Goal: Obtain resource: Obtain resource

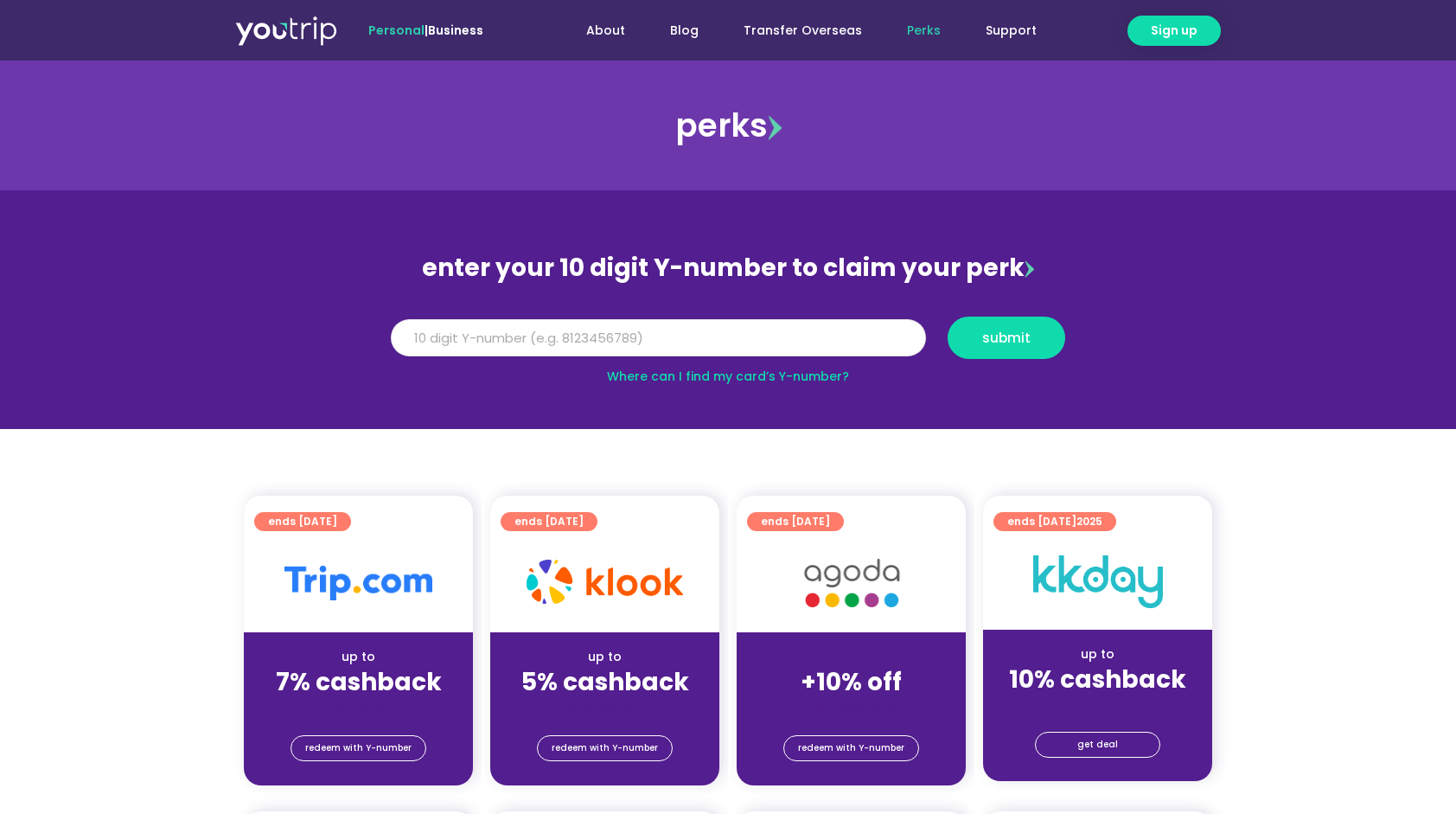
click at [716, 343] on input "Y Number" at bounding box center [658, 338] width 535 height 38
click at [712, 344] on input "Y Number" at bounding box center [658, 338] width 535 height 38
drag, startPoint x: 560, startPoint y: 345, endPoint x: 539, endPoint y: 343, distance: 21.1
click at [558, 344] on input "8" at bounding box center [658, 338] width 535 height 38
type input "8118823790"
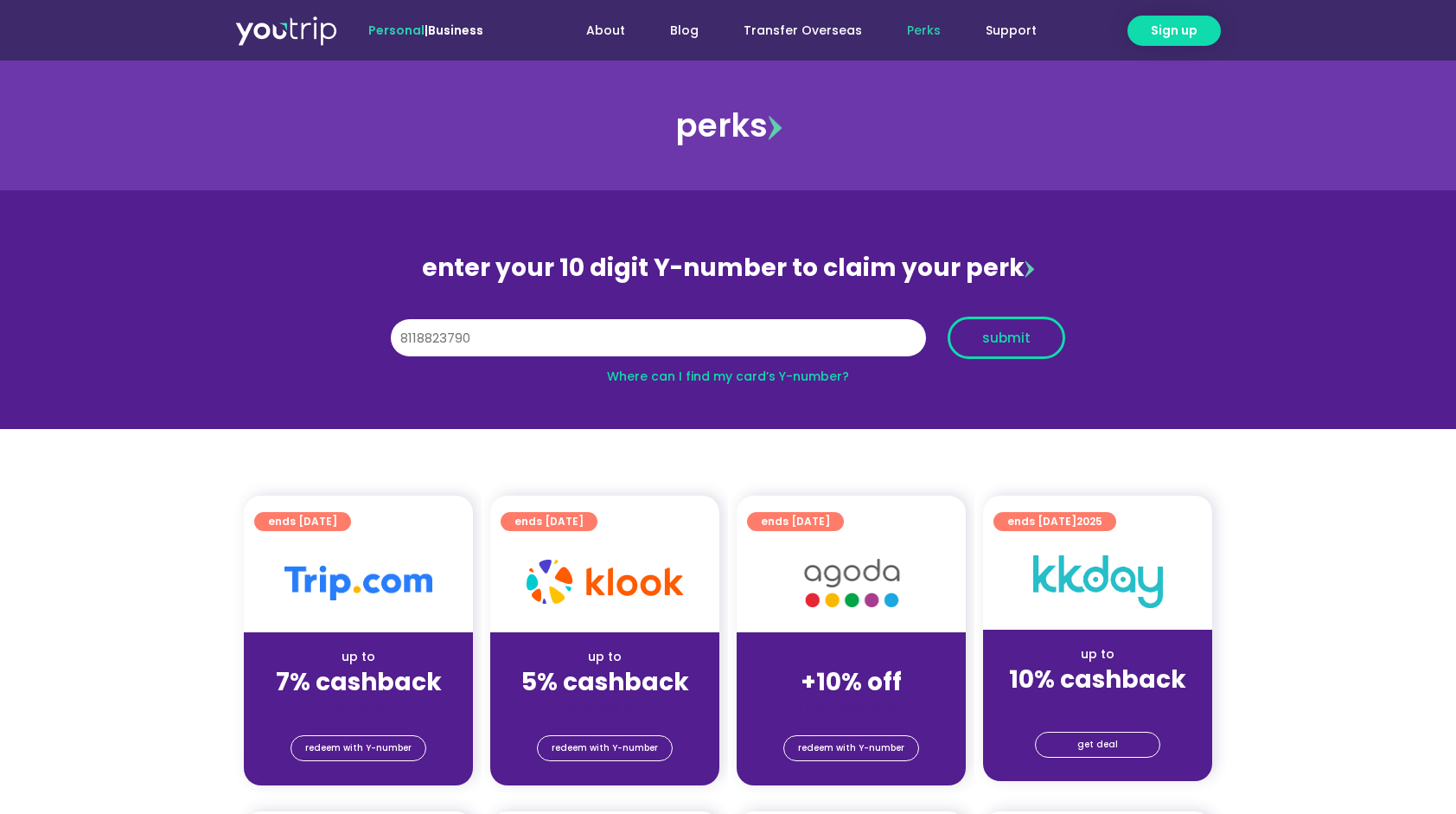
click at [996, 342] on span "submit" at bounding box center [1006, 338] width 49 height 13
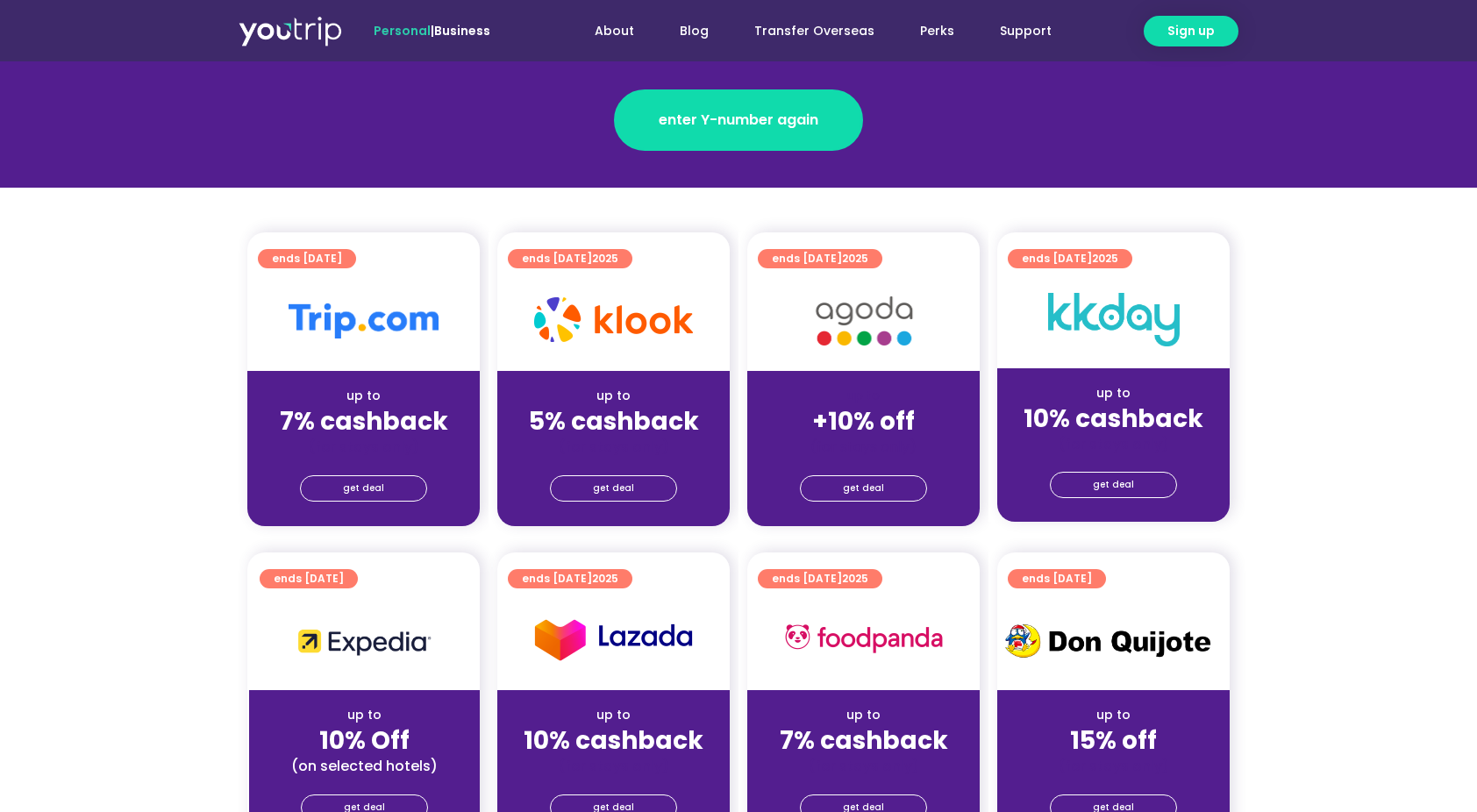
scroll to position [175, 0]
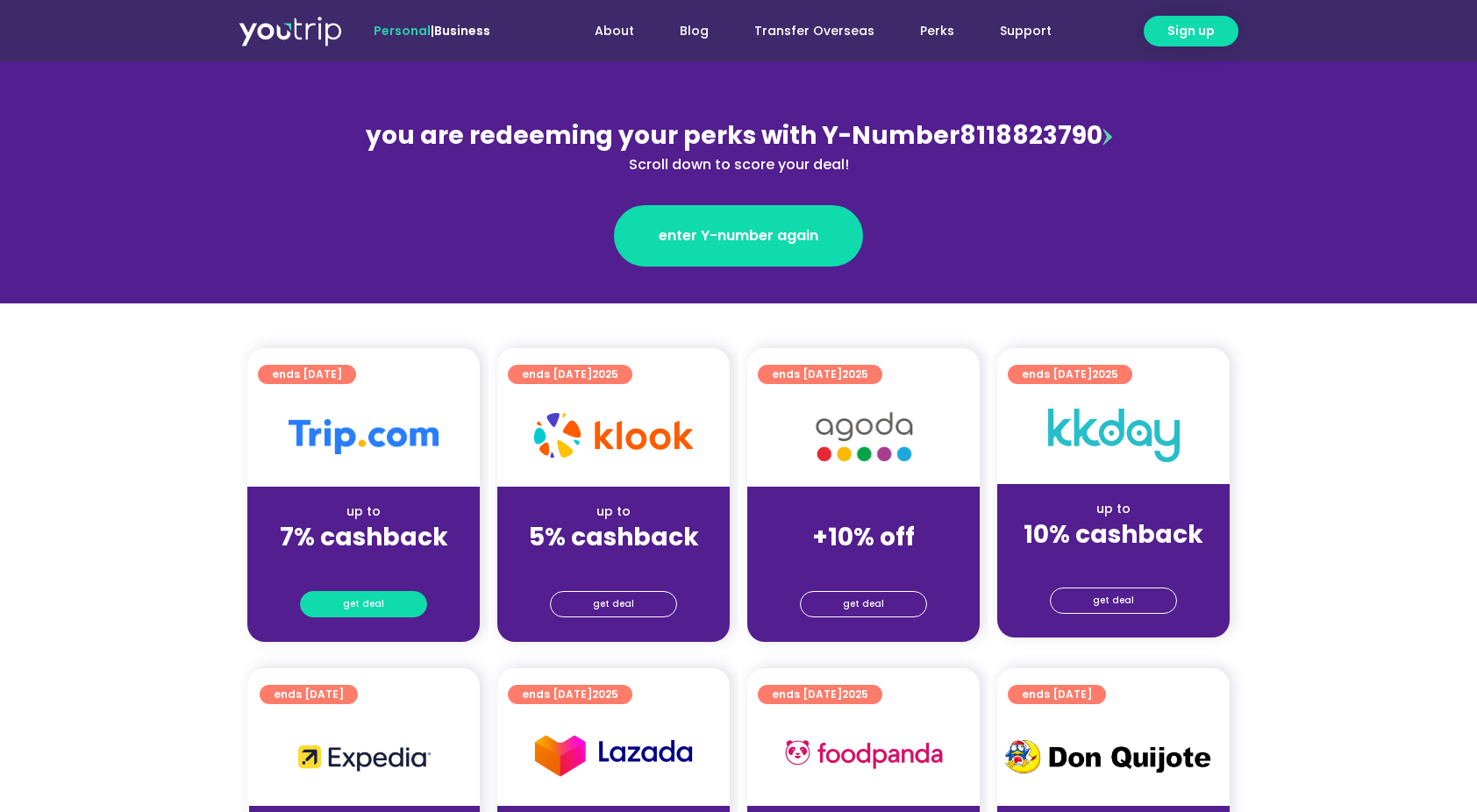
click at [403, 605] on link "get deal" at bounding box center [363, 604] width 127 height 26
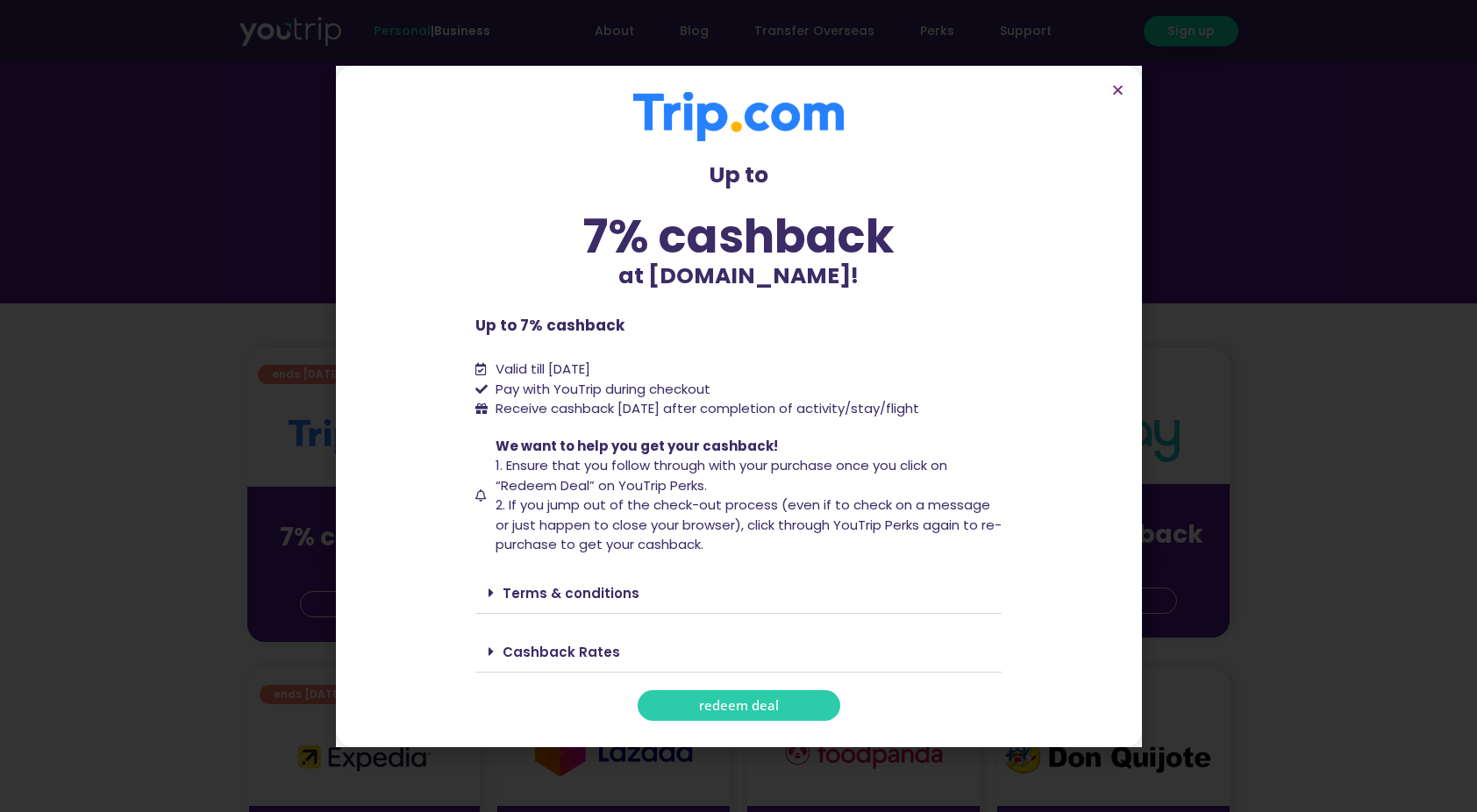
click at [775, 702] on span "redeem deal" at bounding box center [738, 706] width 79 height 14
